Goal: Task Accomplishment & Management: Complete application form

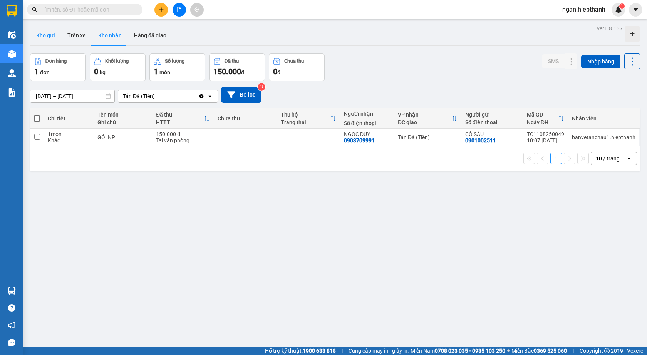
click at [46, 33] on button "Kho gửi" at bounding box center [45, 35] width 31 height 18
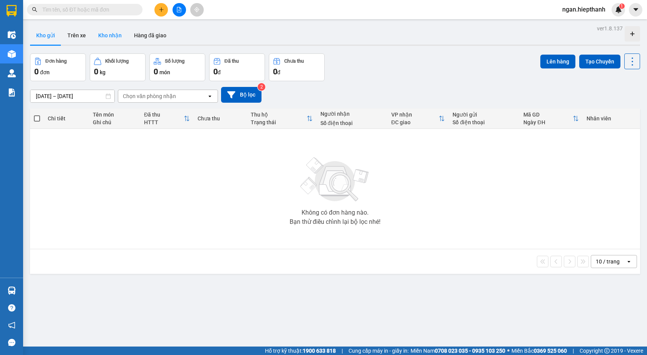
click at [112, 35] on button "Kho nhận" at bounding box center [110, 35] width 36 height 18
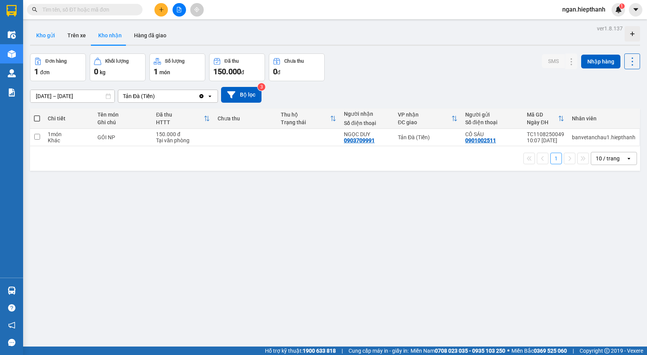
click at [47, 30] on button "Kho gửi" at bounding box center [45, 35] width 31 height 18
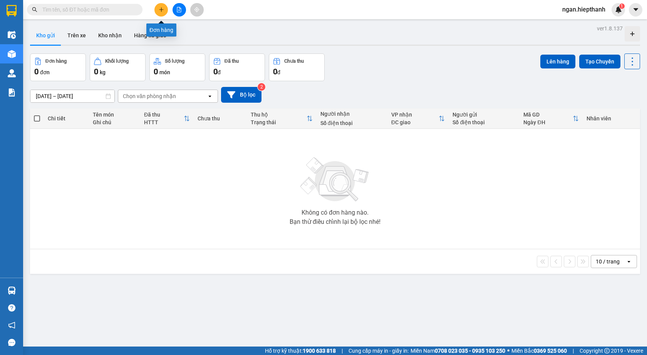
click at [159, 14] on button at bounding box center [160, 9] width 13 height 13
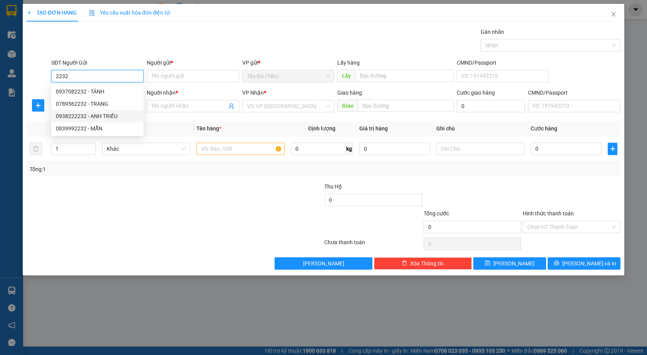
click at [115, 116] on div "0938222232 - ANH TRIỀU" at bounding box center [97, 116] width 83 height 8
type input "0938222232"
type input "ANH TRIỀU"
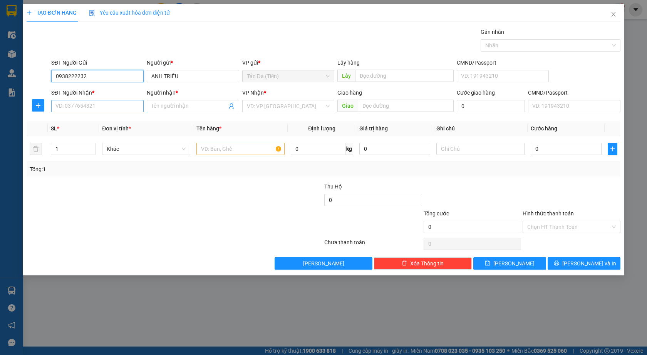
type input "0938222232"
click at [111, 107] on input "SĐT Người Nhận *" at bounding box center [97, 106] width 92 height 12
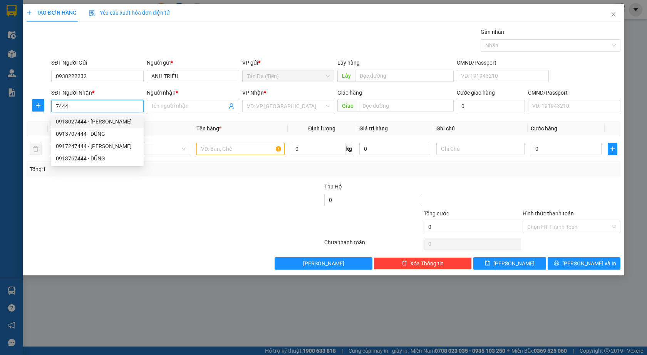
click at [102, 121] on div "0918027444 - [PERSON_NAME]" at bounding box center [97, 121] width 83 height 8
type input "0918027444"
type input "QUANG"
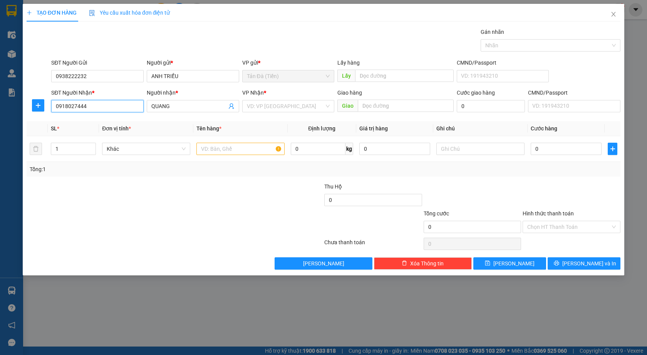
drag, startPoint x: 81, startPoint y: 106, endPoint x: 46, endPoint y: 106, distance: 35.0
click at [46, 106] on div "SĐT Người Nhận * 0918027444 0918027444 Người nhận * QUANG VP Nhận * VD: VP [GEO…" at bounding box center [323, 102] width 595 height 27
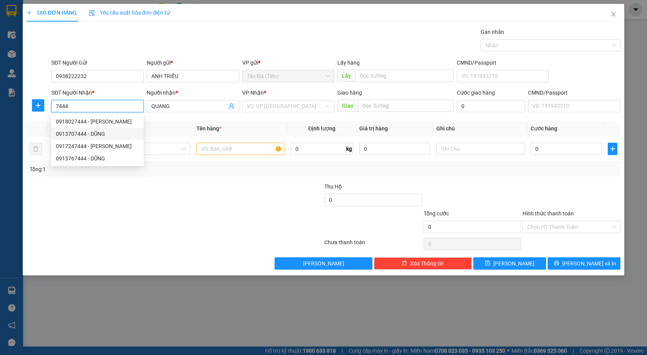
click at [86, 132] on div "0913707444 - DŨNG" at bounding box center [97, 134] width 83 height 8
type input "0913707444"
type input "DŨNG"
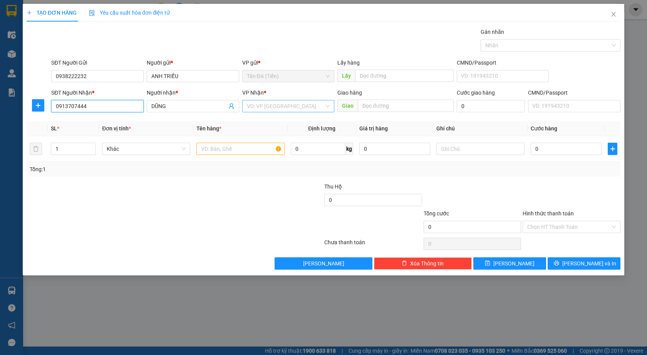
click at [245, 109] on div "VD: VP [GEOGRAPHIC_DATA]" at bounding box center [288, 106] width 92 height 12
type input "0913707444"
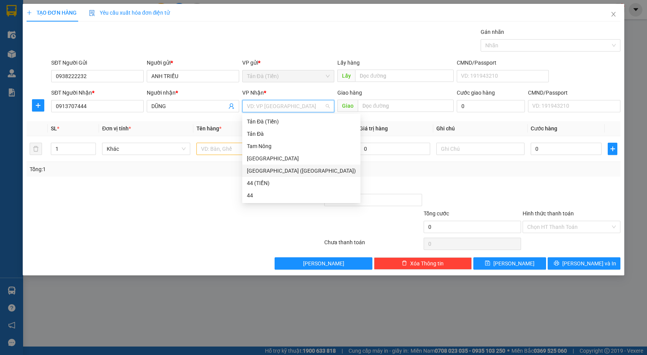
click at [263, 173] on div "[GEOGRAPHIC_DATA] ([GEOGRAPHIC_DATA])" at bounding box center [301, 171] width 109 height 8
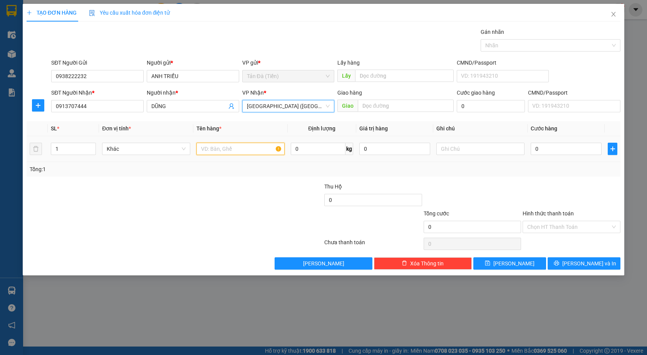
click at [242, 146] on input "text" at bounding box center [240, 149] width 88 height 12
type input "GÓI NP"
click at [552, 147] on input "0" at bounding box center [566, 149] width 71 height 12
type input "3"
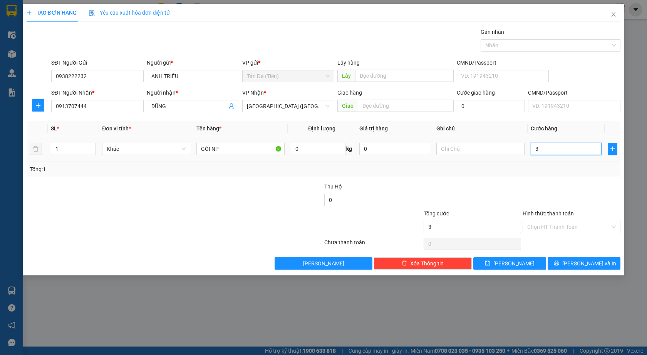
type input "3"
type input "30"
type input "30.000"
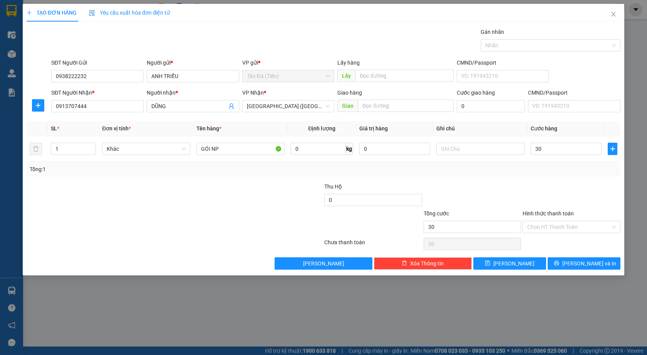
type input "30.000"
click at [549, 175] on div "Tổng: 1" at bounding box center [324, 169] width 594 height 15
click at [544, 225] on input "Hình thức thanh toán" at bounding box center [568, 227] width 83 height 12
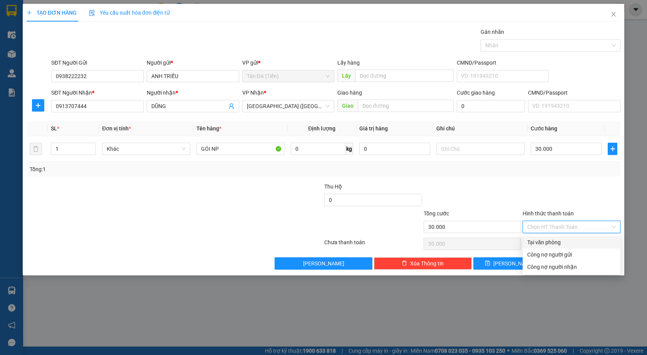
click at [542, 240] on div "Tại văn phòng" at bounding box center [571, 242] width 89 height 8
type input "0"
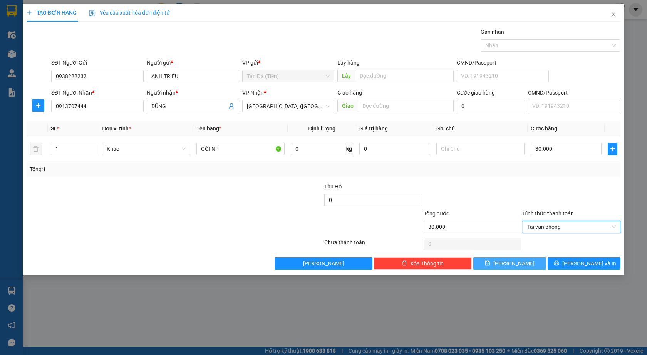
click at [526, 258] on button "[PERSON_NAME]" at bounding box center [509, 264] width 73 height 12
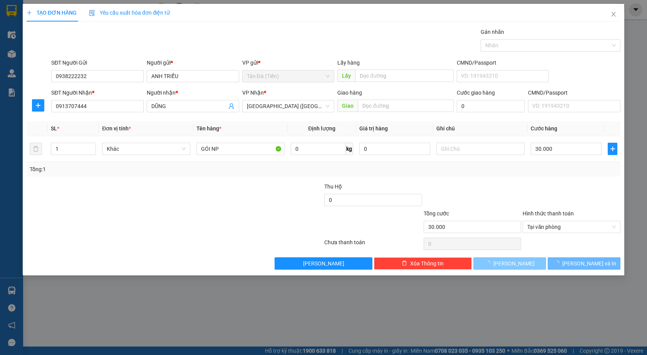
type input "0"
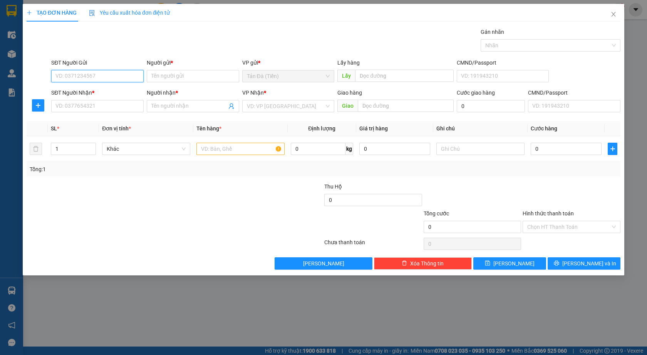
click at [73, 79] on input "SĐT Người Gửi" at bounding box center [97, 76] width 92 height 12
click at [97, 92] on div "0938646822 - LỘC" at bounding box center [97, 91] width 83 height 8
type input "0938646822"
type input "LỘC"
type input "0938646822"
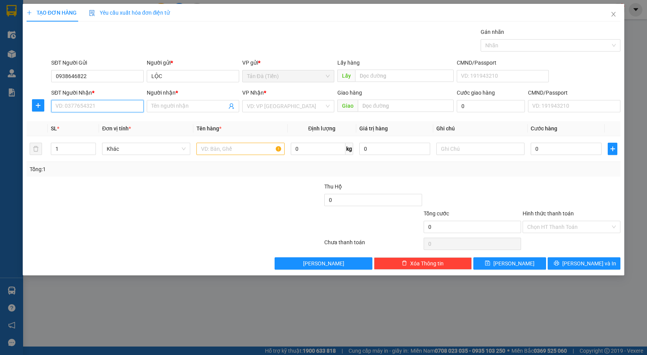
click at [97, 106] on input "SĐT Người Nhận *" at bounding box center [97, 106] width 92 height 12
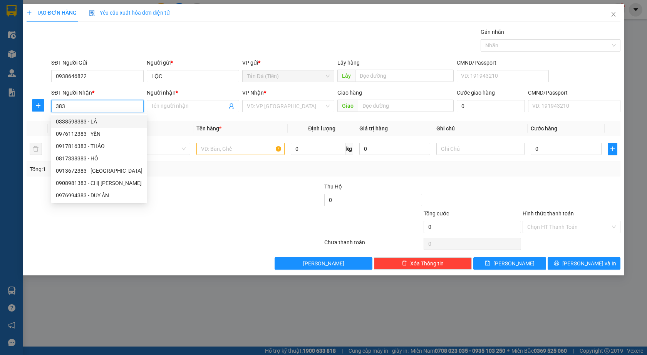
click at [55, 105] on input "383" at bounding box center [97, 106] width 92 height 12
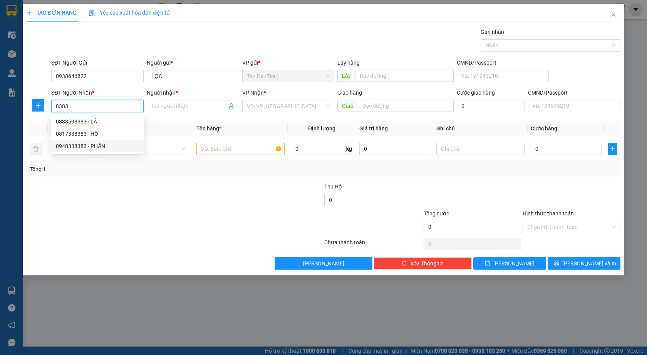
click at [74, 146] on div "0948338383 - PHẤN" at bounding box center [97, 146] width 83 height 8
type input "0948338383"
type input "PHẤN"
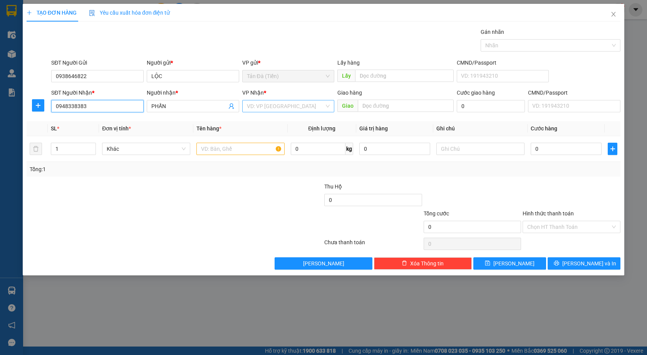
type input "0948338383"
click at [254, 109] on input "search" at bounding box center [286, 106] width 78 height 12
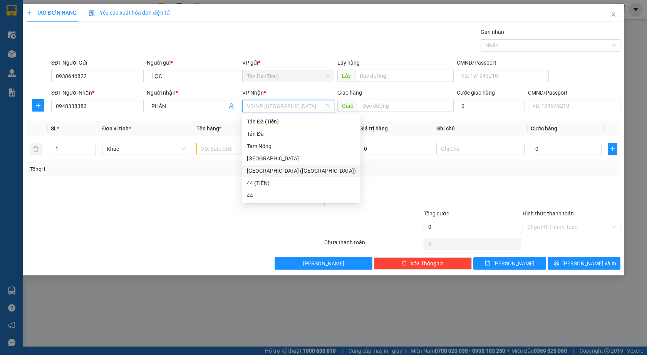
click at [258, 172] on div "[GEOGRAPHIC_DATA] ([GEOGRAPHIC_DATA])" at bounding box center [301, 171] width 109 height 8
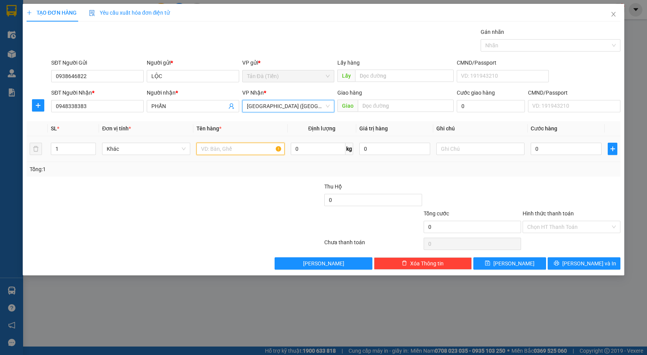
drag, startPoint x: 239, startPoint y: 148, endPoint x: 231, endPoint y: 147, distance: 7.7
click at [238, 147] on input "text" at bounding box center [240, 149] width 88 height 12
type input "GÓI NP"
click at [542, 151] on input "0" at bounding box center [566, 149] width 71 height 12
type input "1"
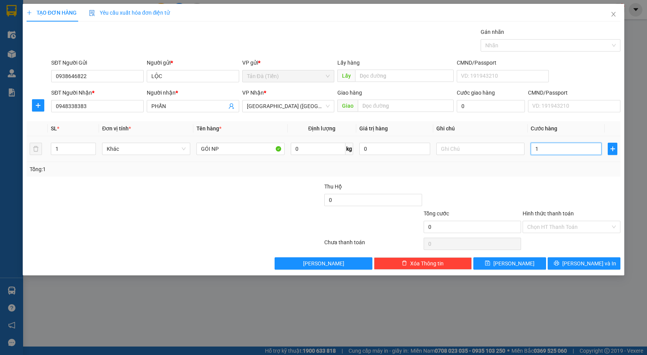
type input "1"
type input "1.000"
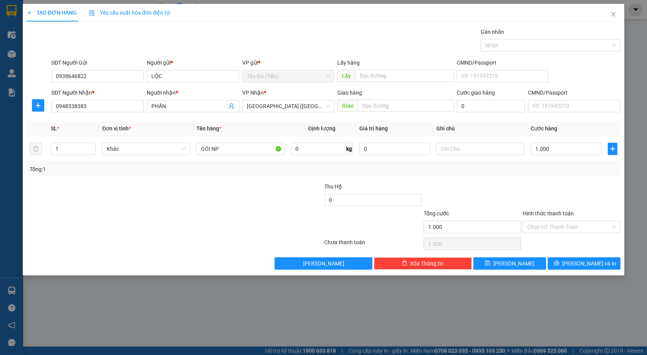
click at [546, 172] on div "Tổng: 1" at bounding box center [323, 169] width 587 height 8
drag, startPoint x: 528, startPoint y: 262, endPoint x: 530, endPoint y: 257, distance: 5.7
click at [527, 262] on button "[PERSON_NAME]" at bounding box center [509, 264] width 73 height 12
type input "0"
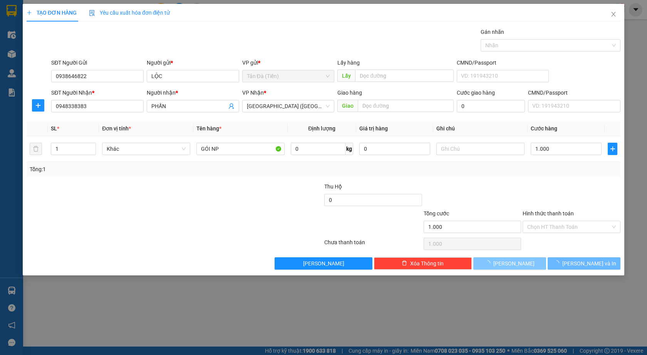
type input "0"
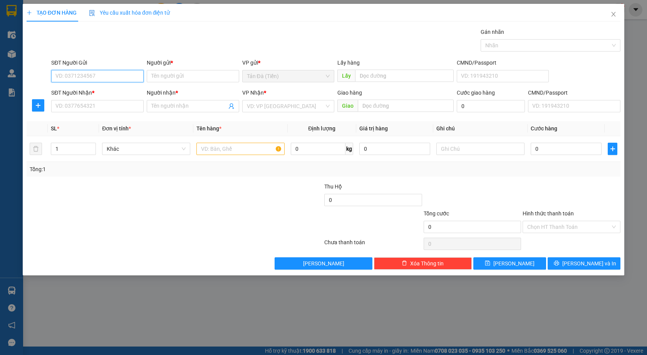
click at [90, 81] on input "SĐT Người Gửi" at bounding box center [97, 76] width 92 height 12
type input "0123456789"
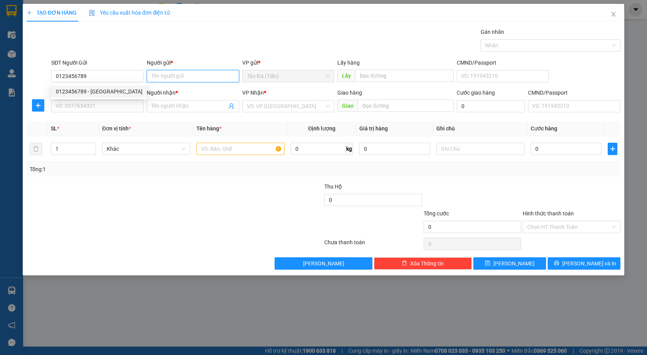
click at [163, 76] on input "Người gửi *" at bounding box center [193, 76] width 92 height 12
type input "X"
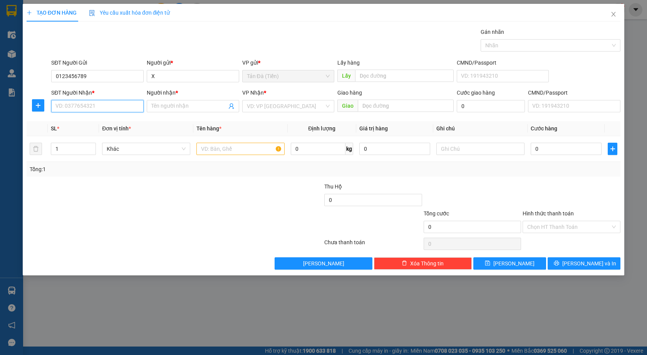
click at [105, 102] on input "SĐT Người Nhận *" at bounding box center [97, 106] width 92 height 12
click at [106, 135] on div "0921733666 - THUÝ VI" at bounding box center [97, 134] width 83 height 8
type input "0921733666"
type input "THUÝ VI"
type input "0921733666"
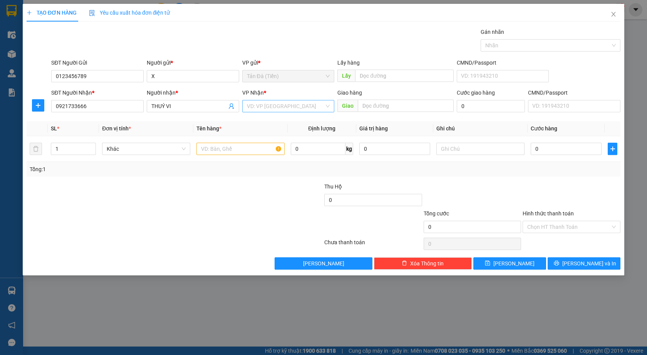
click at [265, 107] on input "search" at bounding box center [286, 106] width 78 height 12
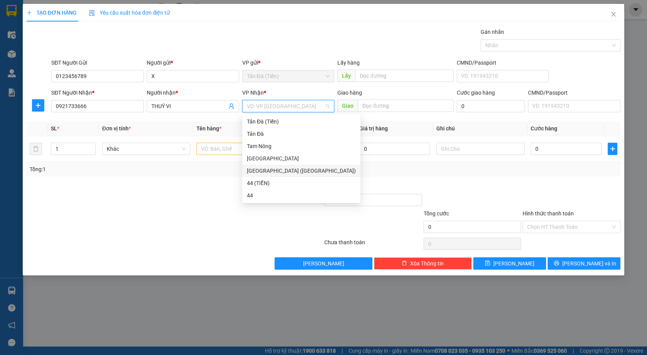
click at [265, 171] on div "[GEOGRAPHIC_DATA] ([GEOGRAPHIC_DATA])" at bounding box center [301, 171] width 109 height 8
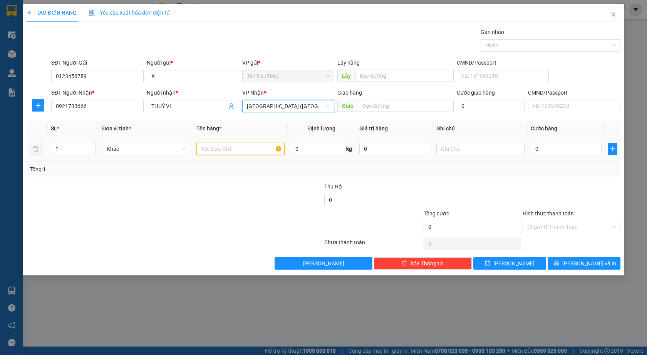
click at [232, 147] on input "text" at bounding box center [240, 149] width 88 height 12
type input "HỘP NP"
click at [540, 152] on input "0" at bounding box center [566, 149] width 71 height 12
type input "1"
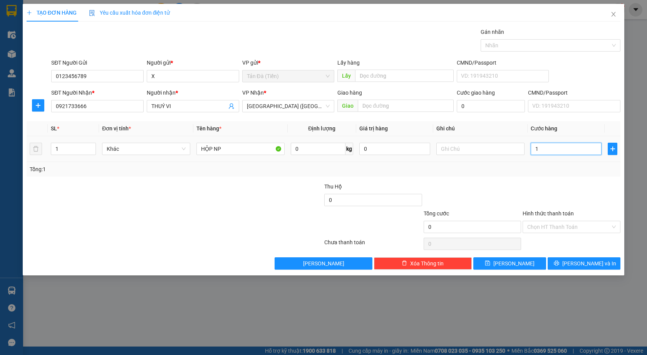
type input "1"
type input "1.000"
click at [541, 208] on div at bounding box center [571, 195] width 99 height 27
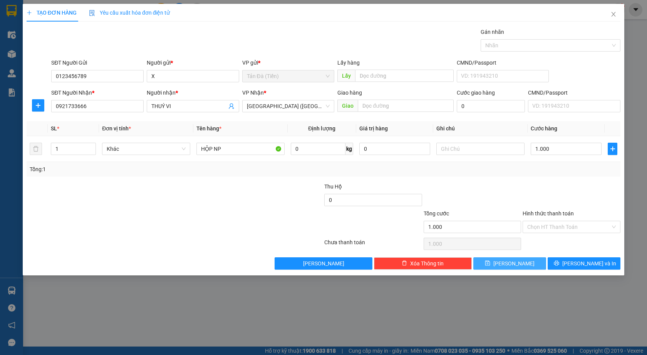
click at [515, 265] on span "[PERSON_NAME]" at bounding box center [513, 263] width 41 height 8
type input "0"
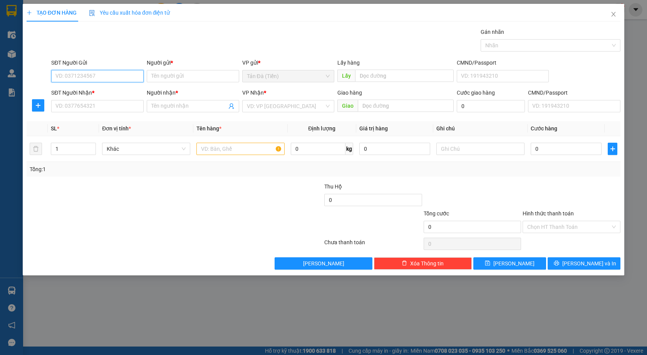
click at [90, 77] on input "SĐT Người Gửi" at bounding box center [97, 76] width 92 height 12
click at [105, 88] on div "0358888850 - PHÁT" at bounding box center [97, 91] width 83 height 8
type input "0358888850"
type input "PHÁT"
type input "0358888850"
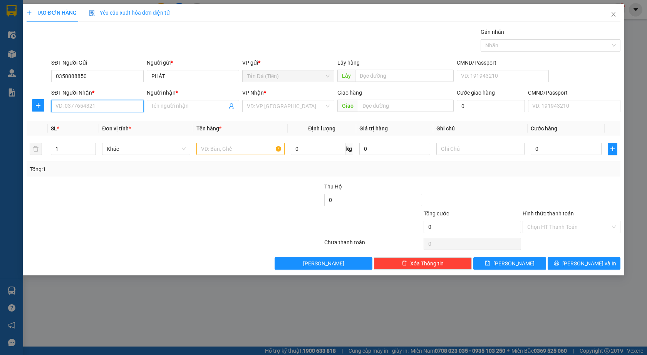
click at [102, 107] on input "SĐT Người Nhận *" at bounding box center [97, 106] width 92 height 12
click at [104, 122] on div "0944927927 - [PERSON_NAME]" at bounding box center [97, 121] width 83 height 8
type input "0944927927"
type input "[PERSON_NAME]"
type input "0944927927"
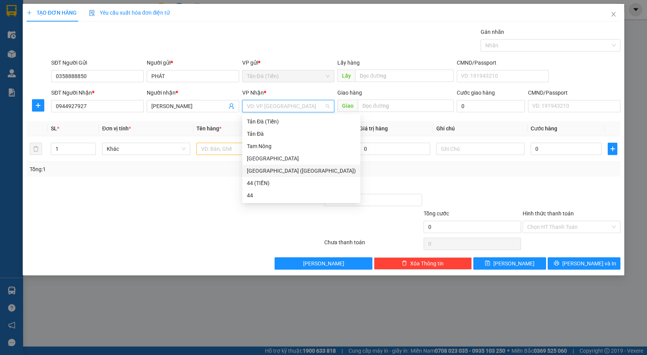
click at [268, 111] on input "search" at bounding box center [286, 106] width 78 height 12
click at [277, 174] on div "[GEOGRAPHIC_DATA] ([GEOGRAPHIC_DATA])" at bounding box center [301, 171] width 109 height 8
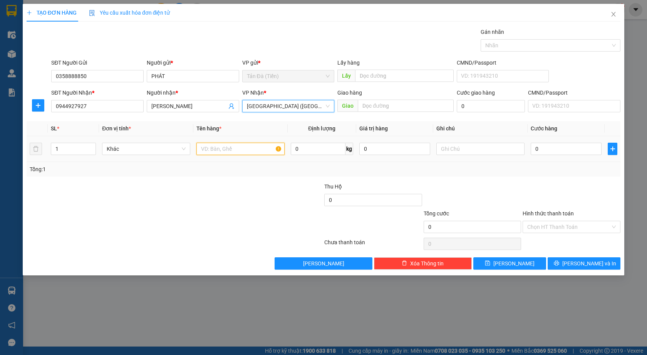
click at [226, 144] on input "text" at bounding box center [240, 149] width 88 height 12
type input "HỘP NP"
click at [563, 149] on input "0" at bounding box center [566, 149] width 71 height 12
type input "1"
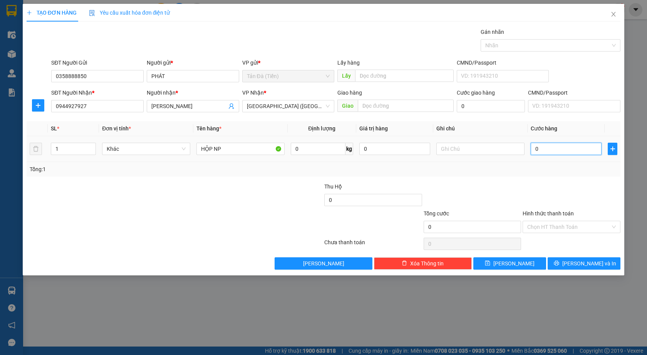
type input "1"
type input "1.000"
click at [560, 176] on div "Tổng: 1" at bounding box center [324, 169] width 594 height 15
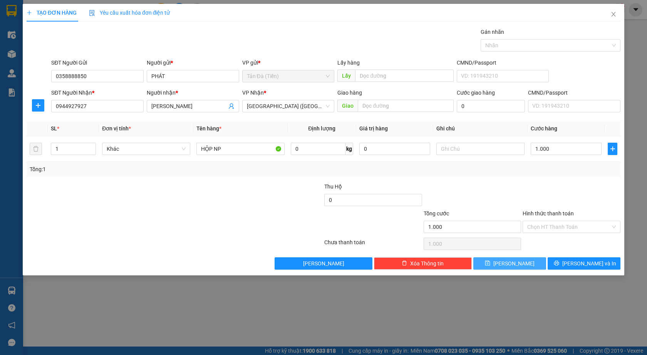
click at [524, 262] on button "[PERSON_NAME]" at bounding box center [509, 264] width 73 height 12
type input "0"
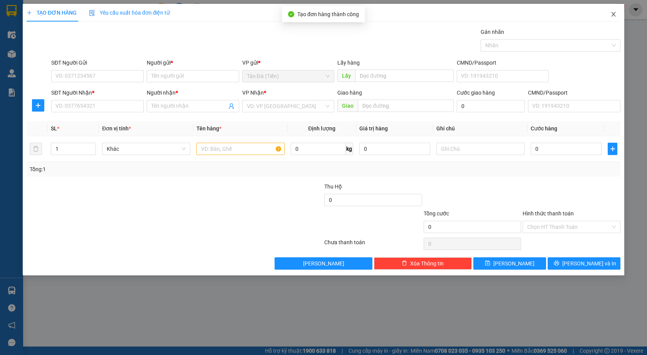
click at [617, 12] on span "Close" at bounding box center [614, 15] width 22 height 22
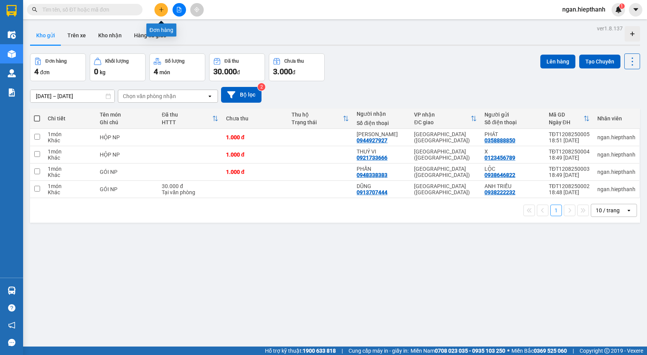
click at [154, 10] on div at bounding box center [179, 9] width 58 height 13
click at [161, 5] on button at bounding box center [160, 9] width 13 height 13
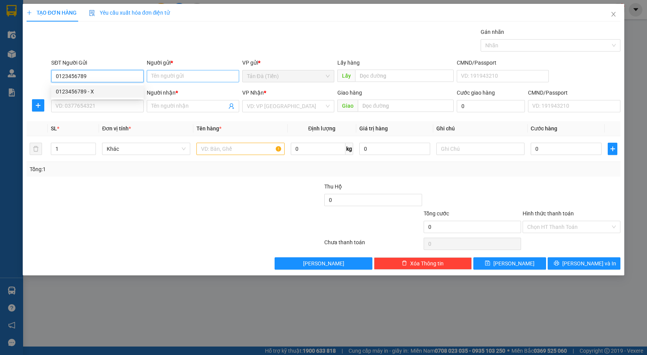
type input "0123456789"
click at [169, 77] on input "Người gửi *" at bounding box center [193, 76] width 92 height 12
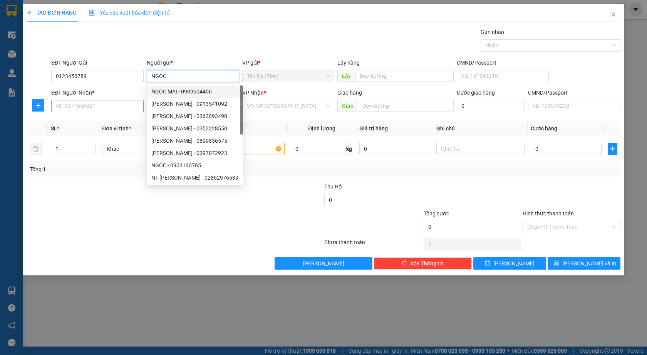
type input "NGỌC"
click at [126, 103] on input "SĐT Người Nhận *" at bounding box center [97, 106] width 92 height 12
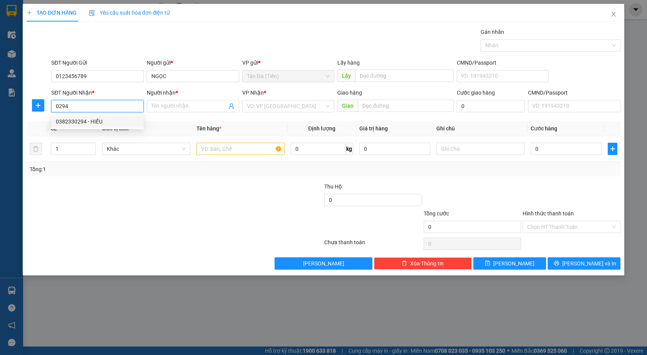
click at [91, 122] on div "0382330294 - HIẾU" at bounding box center [97, 121] width 83 height 8
type input "0382330294"
type input "HIẾU"
type input "0382330294"
click at [290, 102] on input "search" at bounding box center [286, 106] width 78 height 12
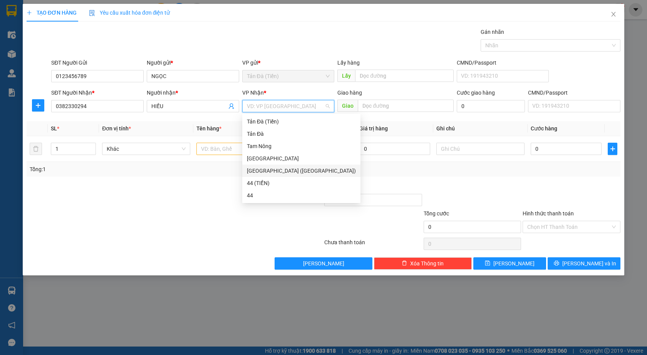
click at [274, 170] on div "[GEOGRAPHIC_DATA] ([GEOGRAPHIC_DATA])" at bounding box center [301, 171] width 109 height 8
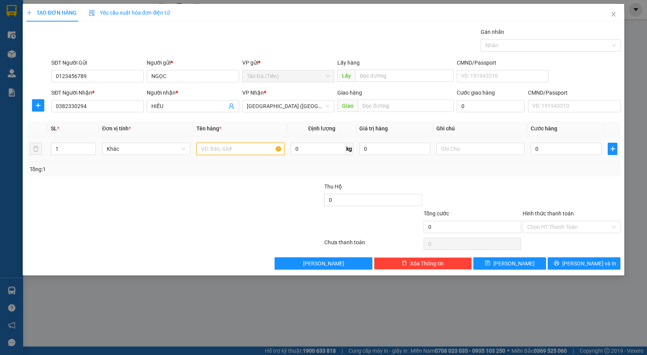
click at [231, 149] on input "text" at bounding box center [240, 149] width 88 height 12
type input "TT HT 1TR"
click at [559, 154] on input "0" at bounding box center [566, 149] width 71 height 12
type input "2"
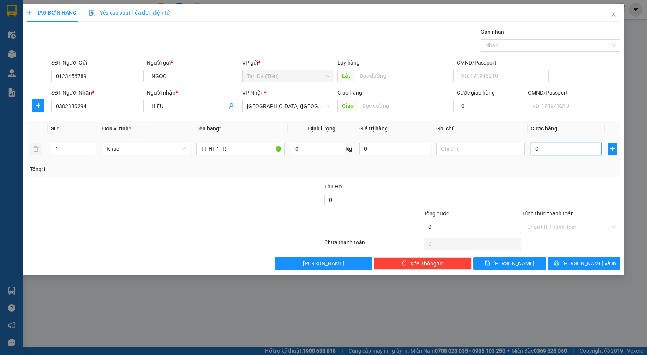
type input "2"
type input "20"
type input "20.000"
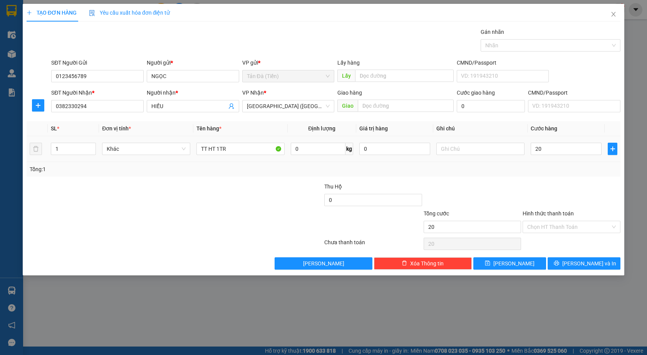
type input "20.000"
click at [553, 175] on div "Tổng: 1" at bounding box center [324, 169] width 594 height 15
click at [552, 227] on input "Hình thức thanh toán" at bounding box center [568, 227] width 83 height 12
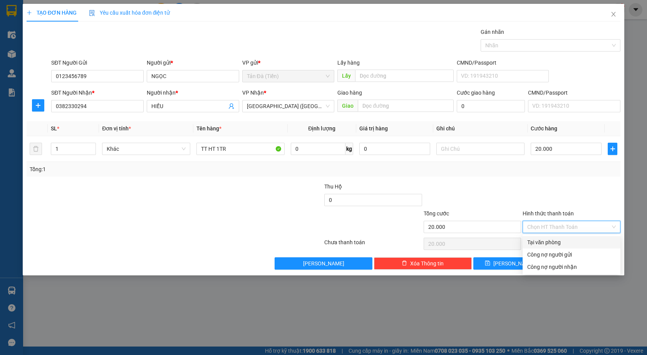
click at [551, 247] on div "Tại văn phòng" at bounding box center [571, 242] width 98 height 12
type input "0"
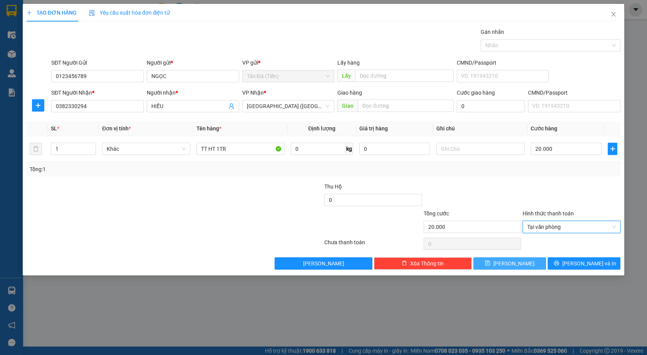
click at [521, 267] on button "[PERSON_NAME]" at bounding box center [509, 264] width 73 height 12
type input "0"
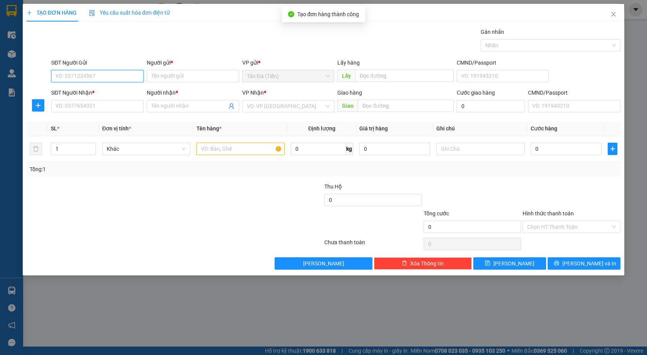
click at [87, 75] on input "SĐT Người Gửi" at bounding box center [97, 76] width 92 height 12
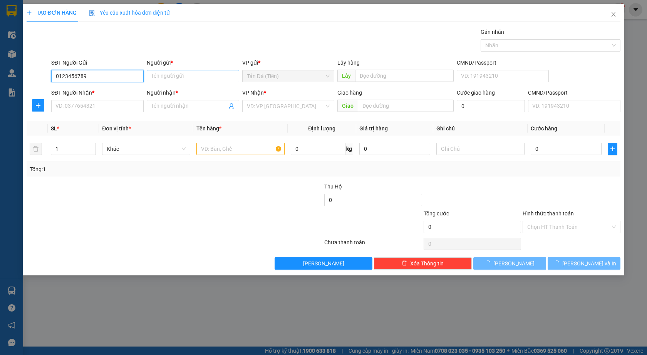
type input "0123456789"
drag, startPoint x: 177, startPoint y: 75, endPoint x: 172, endPoint y: 62, distance: 13.8
click at [172, 63] on div "Người gửi * Tên người gửi" at bounding box center [193, 72] width 92 height 27
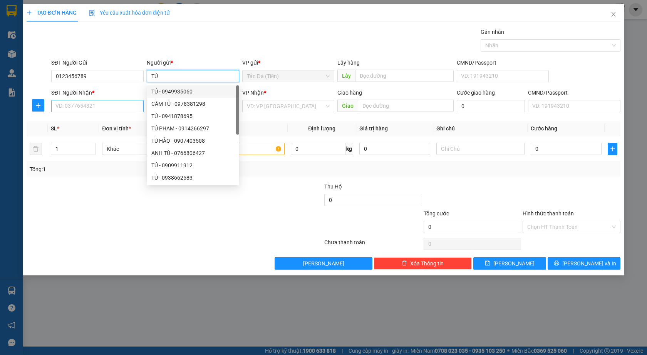
type input "TÚ"
click at [122, 103] on input "SĐT Người Nhận *" at bounding box center [97, 106] width 92 height 12
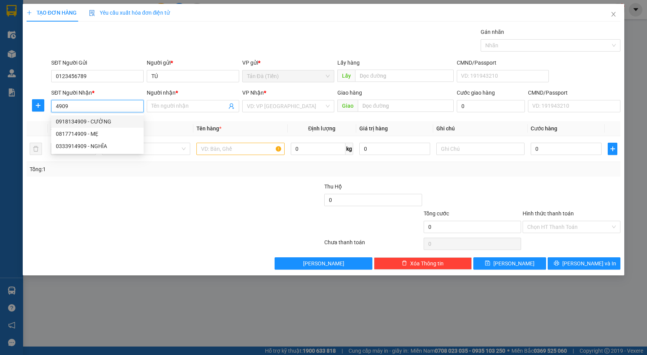
click at [55, 107] on input "4909" at bounding box center [97, 106] width 92 height 12
type input "091977009"
drag, startPoint x: 92, startPoint y: 105, endPoint x: 0, endPoint y: 120, distance: 93.2
click at [0, 120] on div "TẠO ĐƠN HÀNG Yêu cầu xuất hóa đơn điện tử Transit Pickup Surcharge Ids Transit …" at bounding box center [323, 177] width 647 height 355
click at [74, 144] on div "0919774009 - HIỀN" at bounding box center [99, 146] width 87 height 8
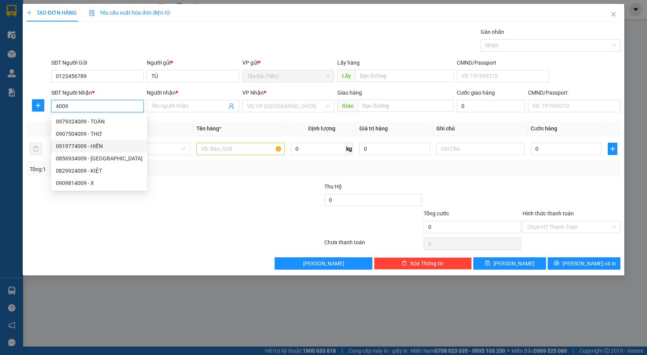
type input "0919774009"
type input "HIỀN"
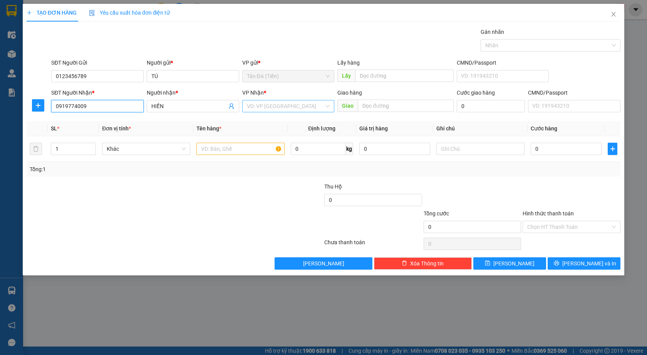
type input "0919774009"
click at [262, 105] on input "search" at bounding box center [286, 106] width 78 height 12
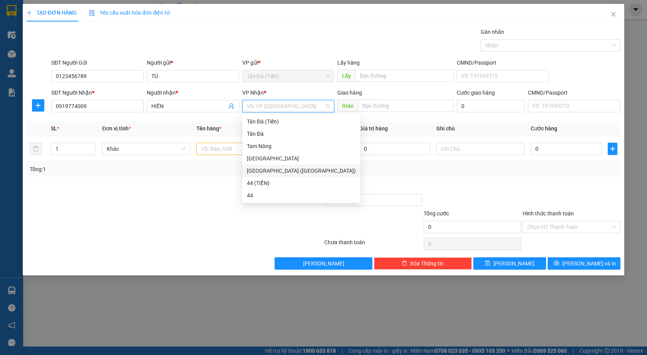
click at [259, 170] on div "[GEOGRAPHIC_DATA] ([GEOGRAPHIC_DATA])" at bounding box center [301, 171] width 109 height 8
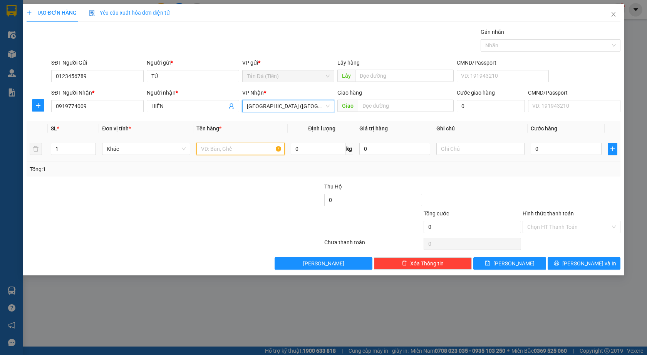
click at [231, 147] on input "text" at bounding box center [240, 149] width 88 height 12
type input "TT HT 300K"
click at [556, 151] on input "0" at bounding box center [566, 149] width 71 height 12
type input "1"
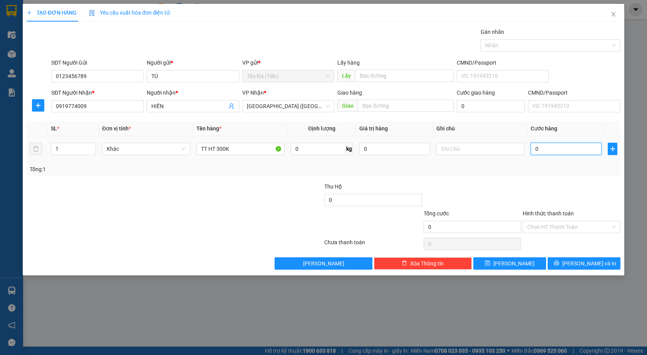
type input "1"
type input "10"
type input "10.000"
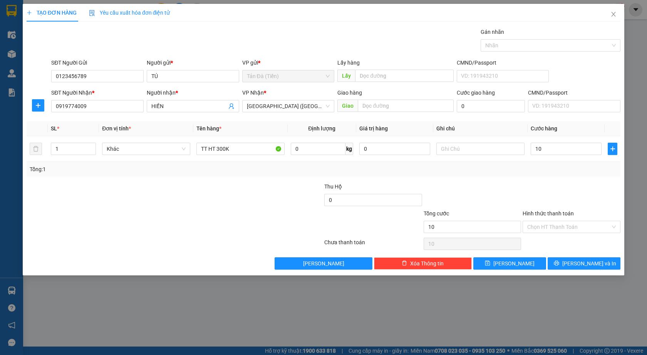
type input "10.000"
click at [547, 175] on div "Tổng: 1" at bounding box center [324, 169] width 594 height 15
click at [550, 226] on input "Hình thức thanh toán" at bounding box center [568, 227] width 83 height 12
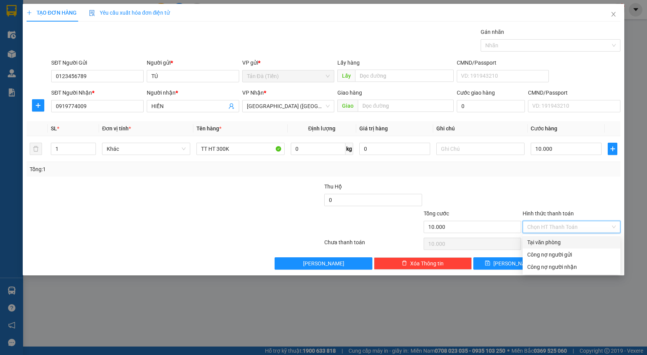
click at [539, 244] on div "Tại văn phòng" at bounding box center [571, 242] width 89 height 8
type input "0"
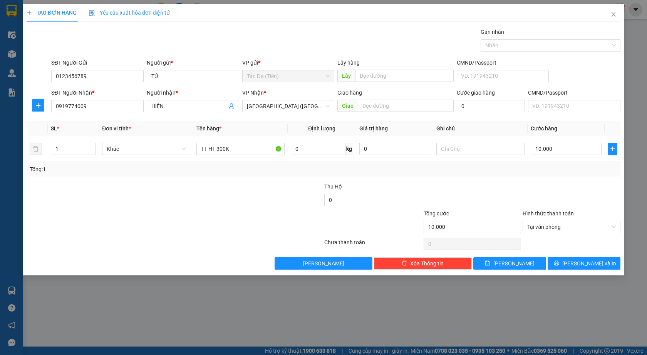
click at [509, 271] on div "TẠO ĐƠN HÀNG Yêu cầu xuất hóa đơn điện tử Transit Pickup Surcharge Ids Transit …" at bounding box center [323, 140] width 601 height 272
click at [509, 263] on span "[PERSON_NAME]" at bounding box center [513, 263] width 41 height 8
type input "0"
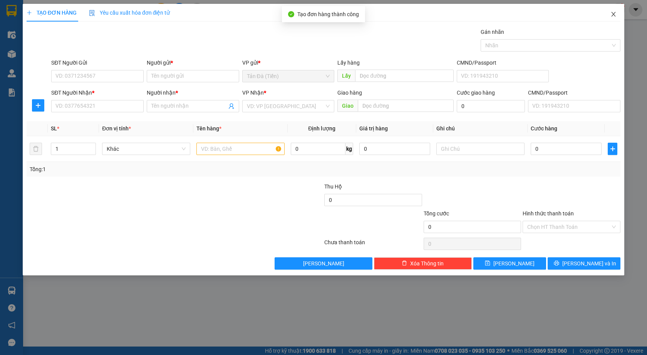
click at [618, 17] on span "Close" at bounding box center [614, 15] width 22 height 22
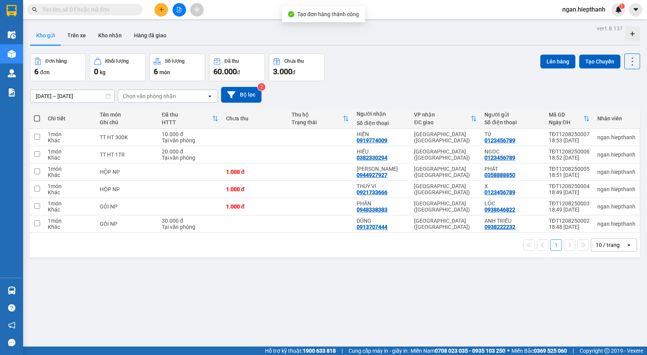
click at [36, 117] on span at bounding box center [37, 118] width 6 height 6
click at [37, 115] on input "checkbox" at bounding box center [37, 115] width 0 height 0
checkbox input "true"
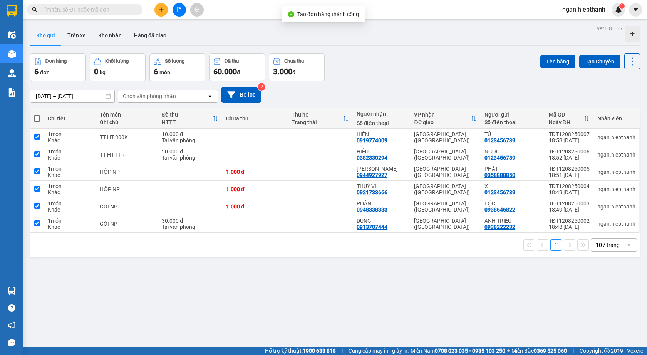
checkbox input "true"
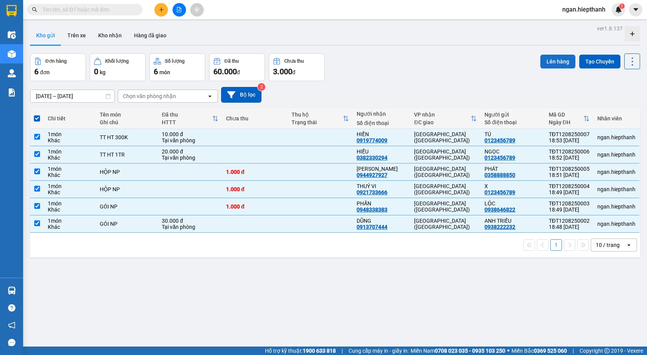
click at [557, 62] on button "Lên hàng" at bounding box center [557, 62] width 35 height 14
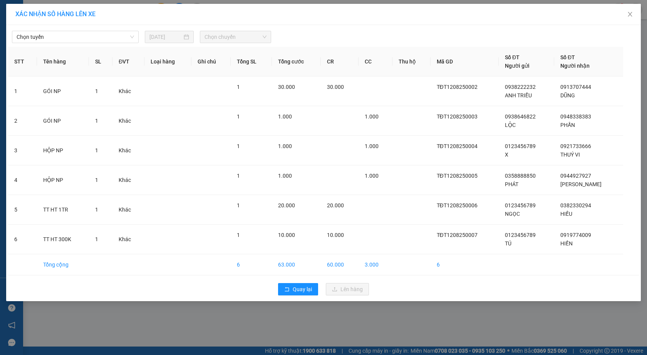
drag, startPoint x: 80, startPoint y: 39, endPoint x: 68, endPoint y: 44, distance: 13.7
click at [80, 39] on span "Chọn tuyến" at bounding box center [75, 37] width 117 height 12
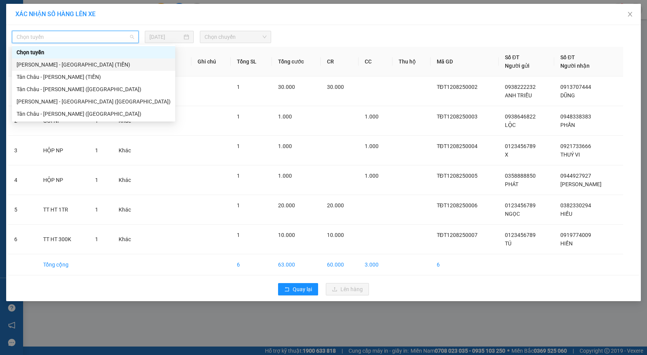
click at [36, 63] on div "[PERSON_NAME] - [GEOGRAPHIC_DATA] (TIỀN)" at bounding box center [94, 64] width 154 height 8
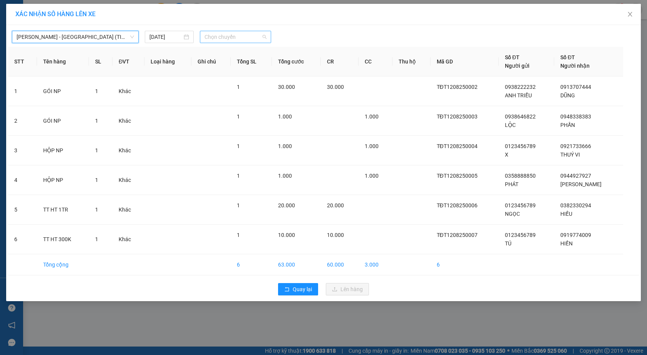
click at [222, 34] on span "Chọn chuyến" at bounding box center [235, 37] width 62 height 12
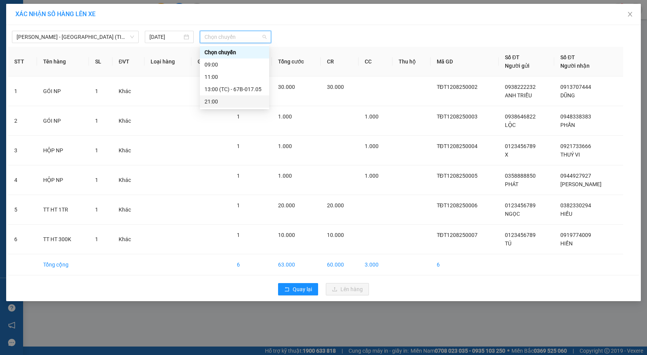
click at [213, 102] on div "21:00" at bounding box center [234, 101] width 60 height 8
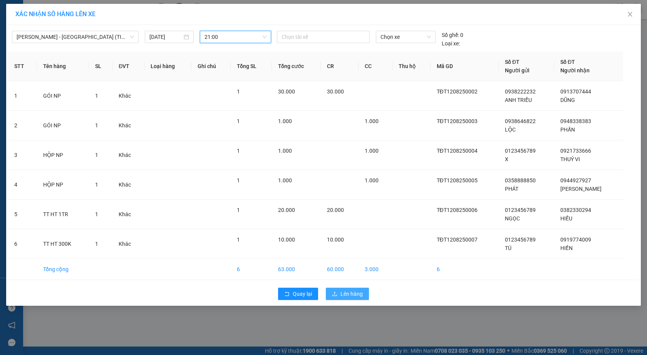
click at [354, 294] on span "Lên hàng" at bounding box center [351, 294] width 22 height 8
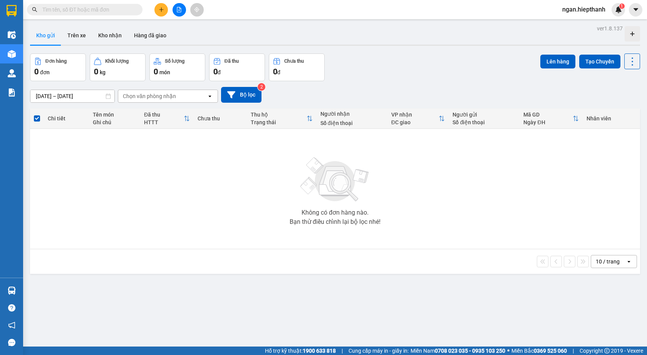
click at [158, 13] on button at bounding box center [160, 9] width 13 height 13
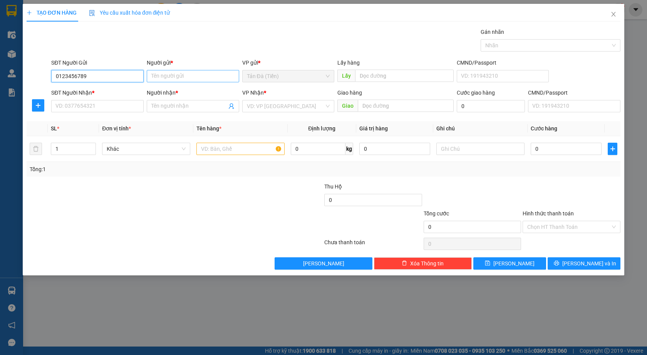
type input "0123456789"
click at [158, 75] on input "Người gửi *" at bounding box center [193, 76] width 92 height 12
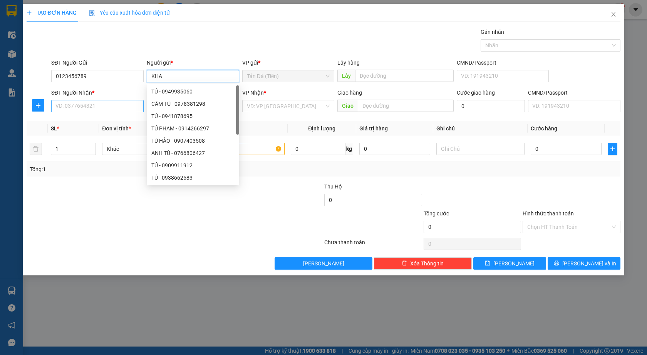
type input "KHA"
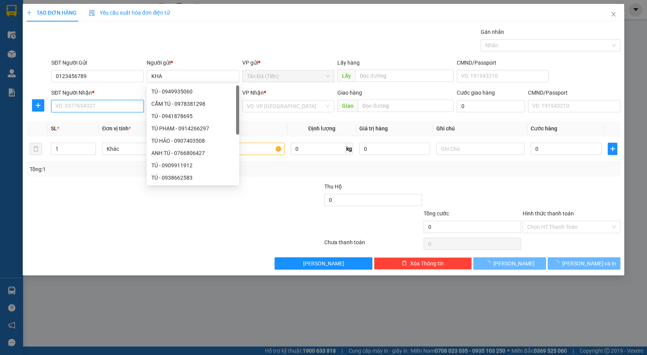
click at [117, 105] on input "SĐT Người Nhận *" at bounding box center [97, 106] width 92 height 12
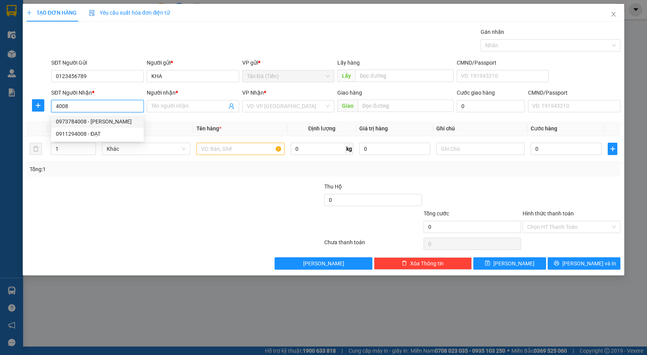
drag, startPoint x: 109, startPoint y: 122, endPoint x: 131, endPoint y: 121, distance: 22.4
click at [109, 122] on div "0973784008 - [PERSON_NAME]" at bounding box center [97, 121] width 83 height 8
type input "0973784008"
type input "MINH TRỊ"
type input "0973784008"
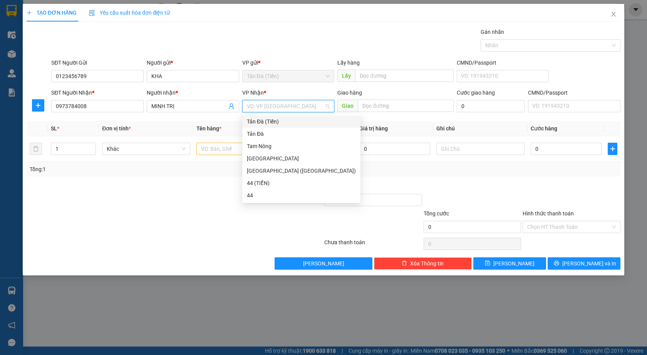
click at [274, 108] on input "search" at bounding box center [286, 106] width 78 height 12
click at [260, 171] on div "[GEOGRAPHIC_DATA] ([GEOGRAPHIC_DATA])" at bounding box center [301, 171] width 109 height 8
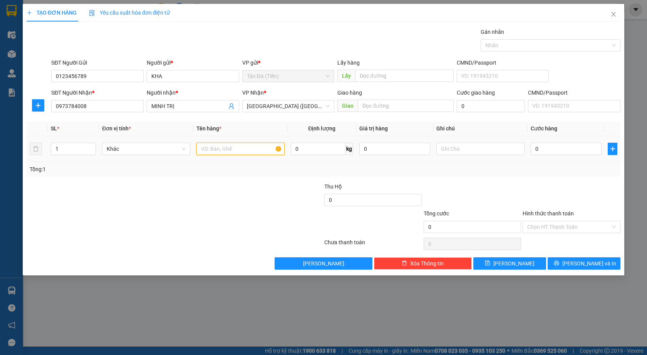
click at [218, 149] on input "text" at bounding box center [240, 149] width 88 height 12
type input "TT 300K"
click at [553, 150] on input "0" at bounding box center [566, 149] width 71 height 12
type input "1"
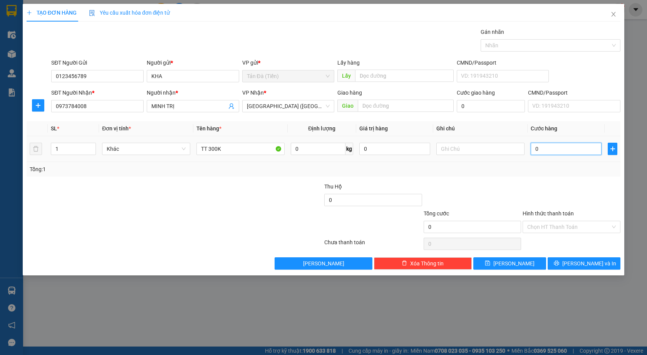
type input "1"
type input "10"
type input "10.000"
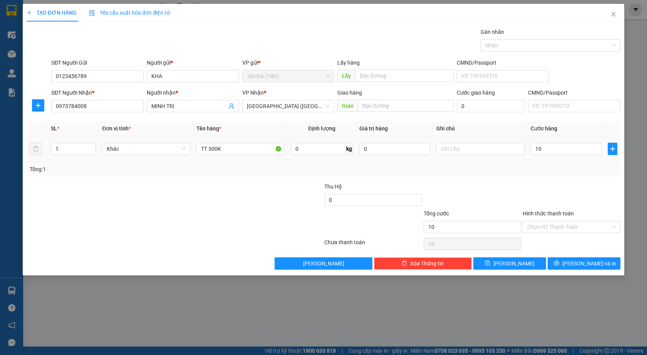
type input "10.000"
click at [552, 167] on div "Tổng: 1" at bounding box center [323, 169] width 587 height 8
click at [535, 232] on input "Hình thức thanh toán" at bounding box center [568, 227] width 83 height 12
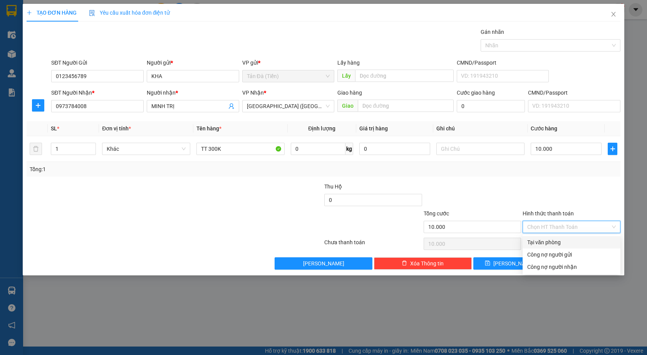
click at [534, 246] on div "Tại văn phòng" at bounding box center [571, 242] width 89 height 8
type input "0"
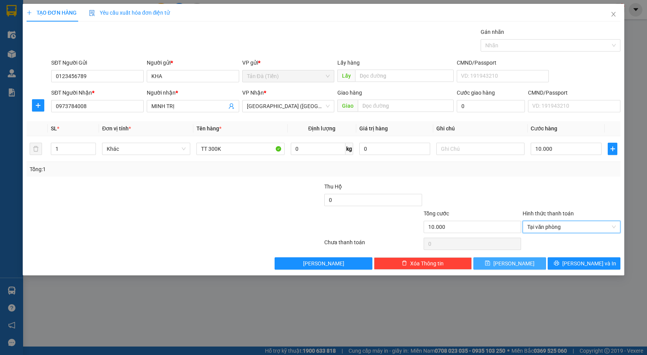
click at [520, 263] on button "[PERSON_NAME]" at bounding box center [509, 264] width 73 height 12
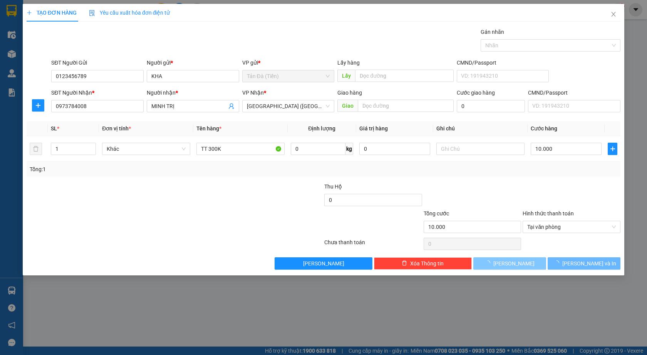
type input "0"
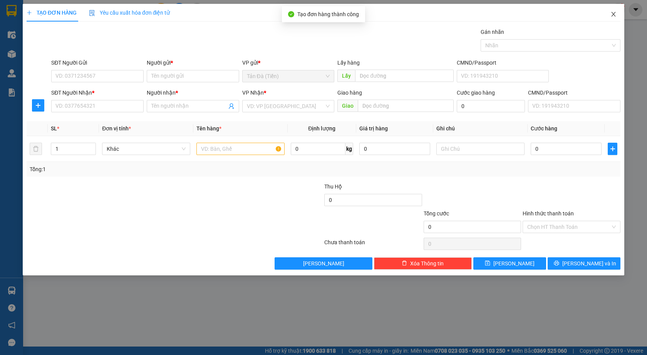
click at [615, 11] on span "Close" at bounding box center [614, 15] width 22 height 22
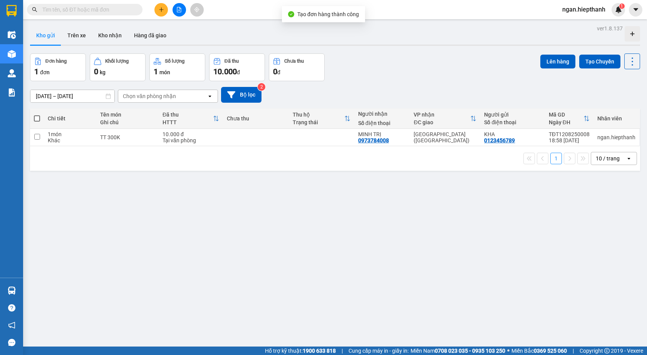
click at [35, 120] on span at bounding box center [37, 118] width 6 height 6
click at [37, 115] on input "checkbox" at bounding box center [37, 115] width 0 height 0
checkbox input "true"
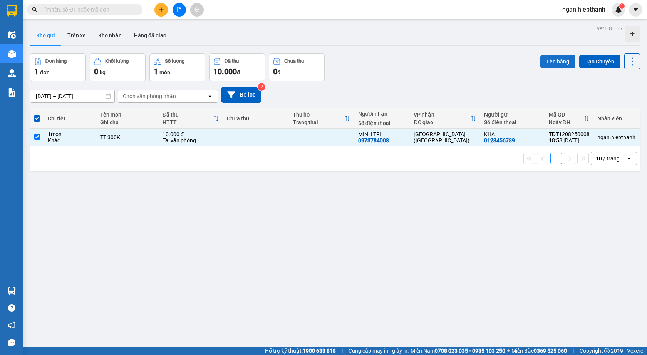
click at [548, 56] on button "Lên hàng" at bounding box center [557, 62] width 35 height 14
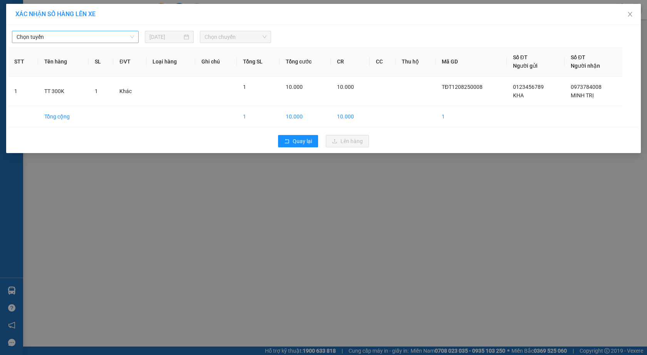
click at [70, 32] on span "Chọn tuyến" at bounding box center [75, 37] width 117 height 12
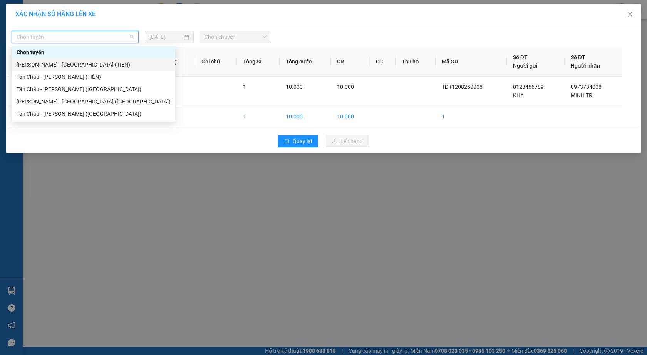
click at [57, 70] on div "[PERSON_NAME] - [GEOGRAPHIC_DATA] (TIỀN)" at bounding box center [93, 65] width 163 height 12
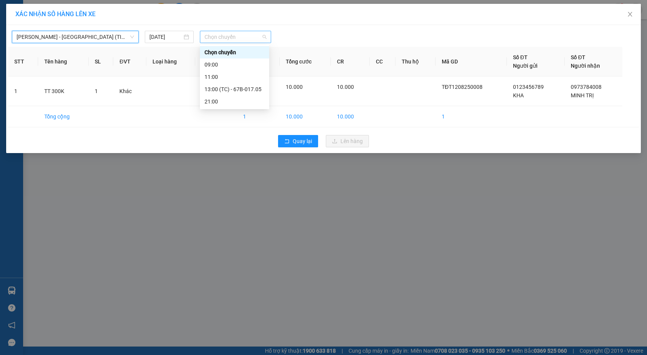
click at [231, 34] on span "Chọn chuyến" at bounding box center [235, 37] width 62 height 12
click at [230, 99] on div "21:00" at bounding box center [234, 101] width 60 height 8
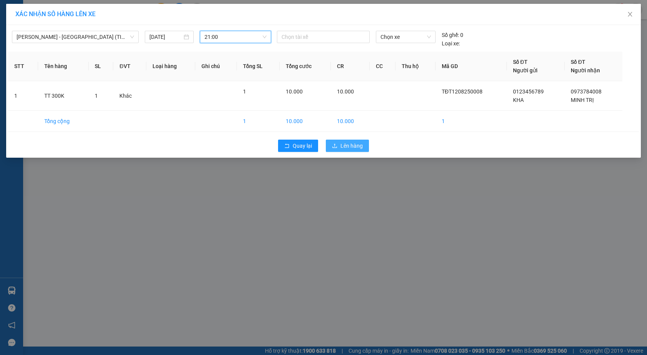
click at [338, 145] on button "Lên hàng" at bounding box center [347, 146] width 43 height 12
